Goal: Obtain resource: Obtain resource

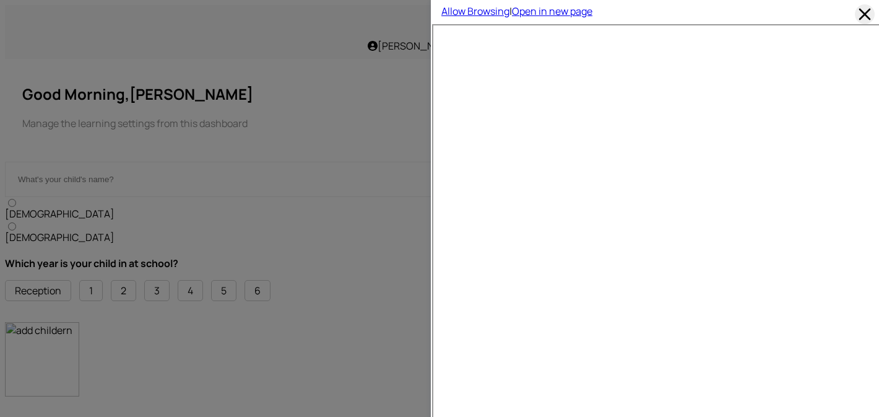
click at [864, 13] on span at bounding box center [865, 14] width 20 height 20
click at [872, 15] on span at bounding box center [865, 14] width 20 height 20
click at [864, 12] on span at bounding box center [865, 14] width 20 height 20
click at [386, 115] on div at bounding box center [216, 208] width 433 height 417
click at [866, 15] on span at bounding box center [865, 14] width 20 height 20
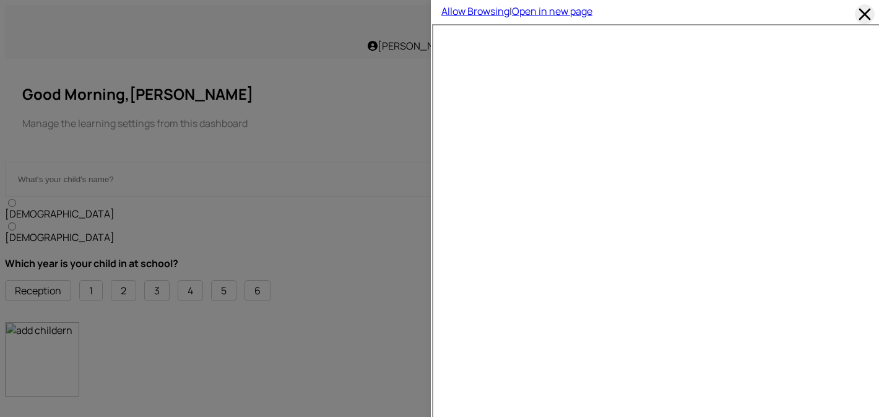
click at [865, 12] on span at bounding box center [865, 14] width 20 height 20
click at [872, 14] on span at bounding box center [865, 14] width 20 height 20
click at [860, 15] on span at bounding box center [865, 14] width 20 height 20
click at [867, 15] on span at bounding box center [865, 14] width 20 height 20
click at [869, 16] on span at bounding box center [865, 14] width 20 height 20
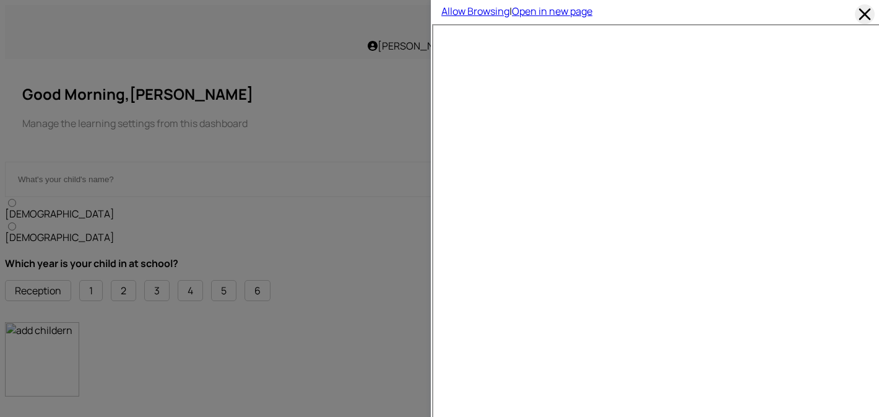
click at [863, 19] on span at bounding box center [865, 14] width 20 height 20
click at [862, 9] on span at bounding box center [865, 14] width 20 height 20
